Goal: Leave review/rating

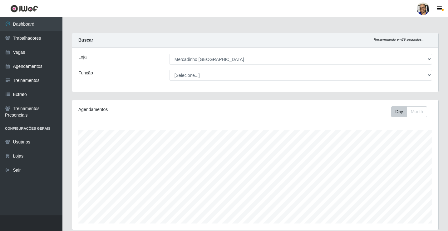
select select "345"
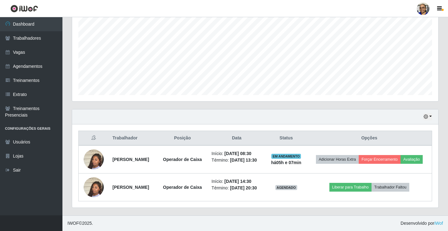
scroll to position [129, 366]
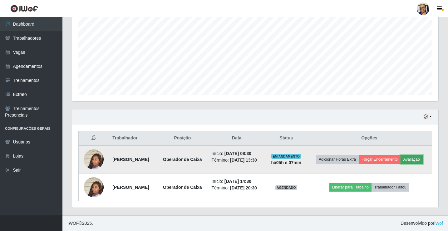
click at [419, 160] on button "Avaliação" at bounding box center [411, 159] width 22 height 9
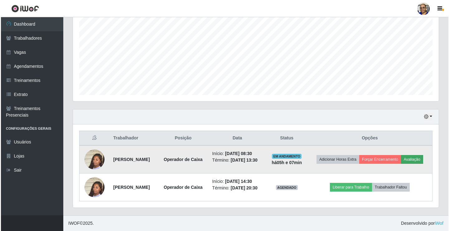
scroll to position [129, 362]
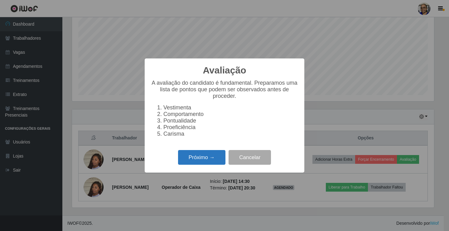
click at [211, 160] on button "Próximo →" at bounding box center [201, 157] width 47 height 15
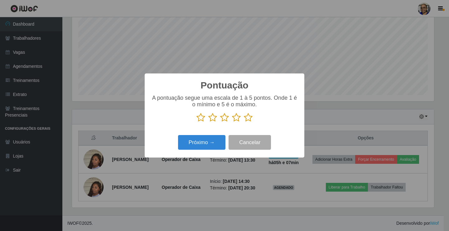
click at [246, 118] on icon at bounding box center [248, 117] width 9 height 9
click at [244, 122] on input "radio" at bounding box center [244, 122] width 0 height 0
click at [216, 141] on button "Próximo →" at bounding box center [201, 142] width 47 height 15
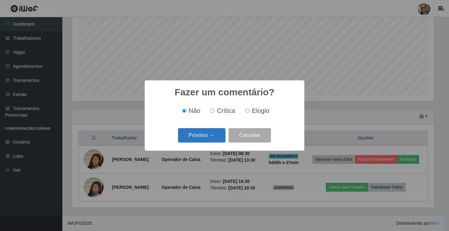
click at [215, 140] on button "Próximo →" at bounding box center [201, 135] width 47 height 15
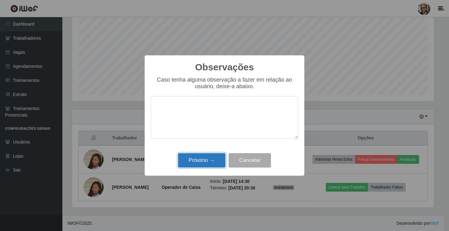
click at [214, 163] on button "Próximo →" at bounding box center [201, 160] width 47 height 15
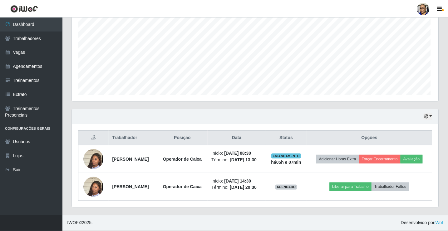
scroll to position [129, 366]
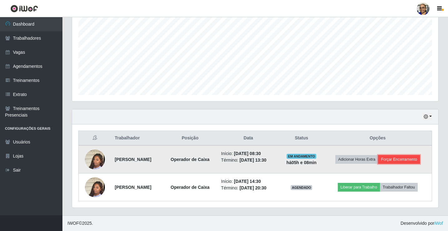
click at [408, 159] on button "Forçar Encerramento" at bounding box center [399, 159] width 42 height 9
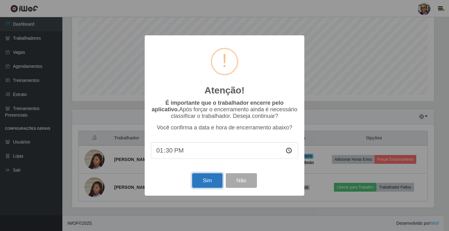
click at [206, 180] on button "Sim" at bounding box center [207, 180] width 30 height 15
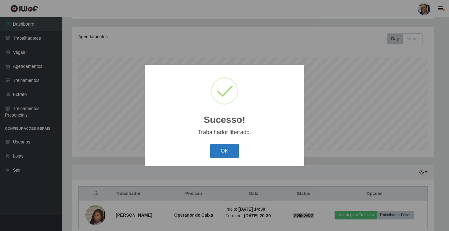
click at [222, 149] on button "OK" at bounding box center [224, 151] width 29 height 15
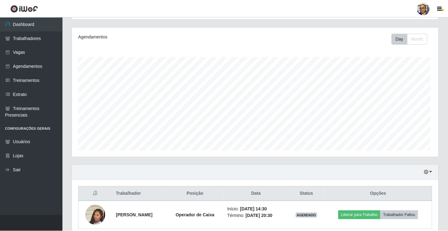
scroll to position [129, 366]
